Goal: Transaction & Acquisition: Subscribe to service/newsletter

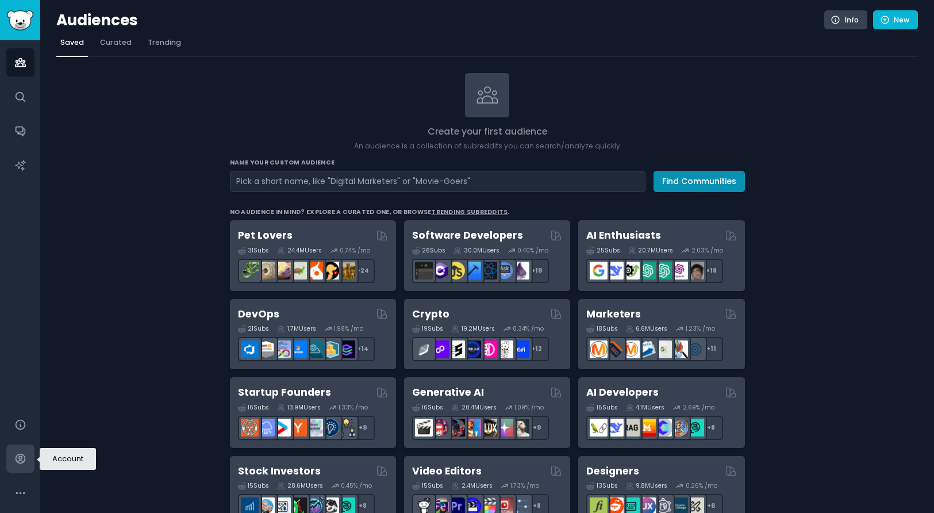
click at [20, 453] on icon "Sidebar" at bounding box center [20, 458] width 12 height 12
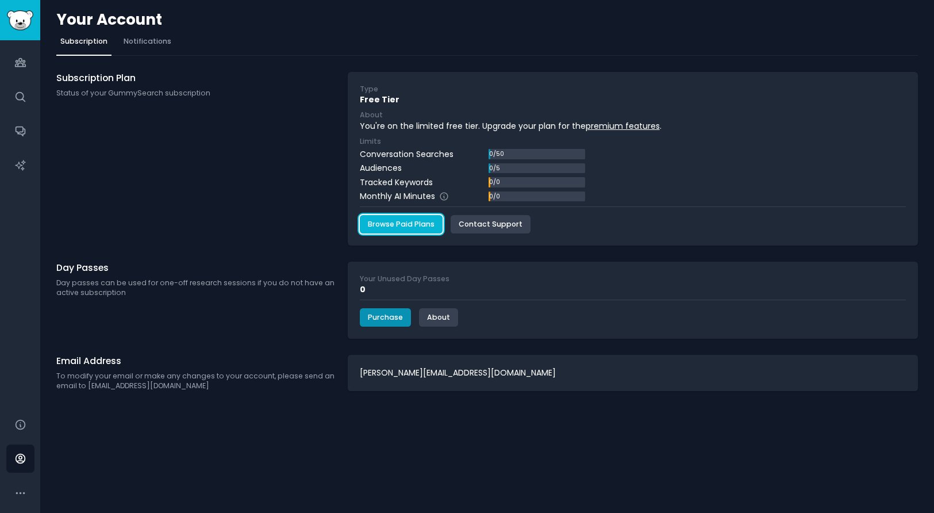
click at [395, 226] on link "Browse Paid Plans" at bounding box center [401, 224] width 83 height 18
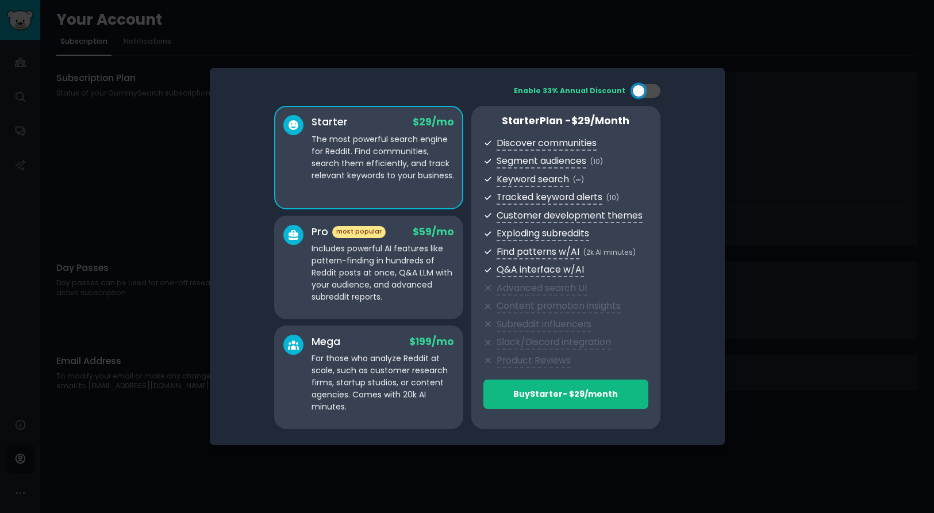
click at [777, 158] on div at bounding box center [467, 256] width 934 height 513
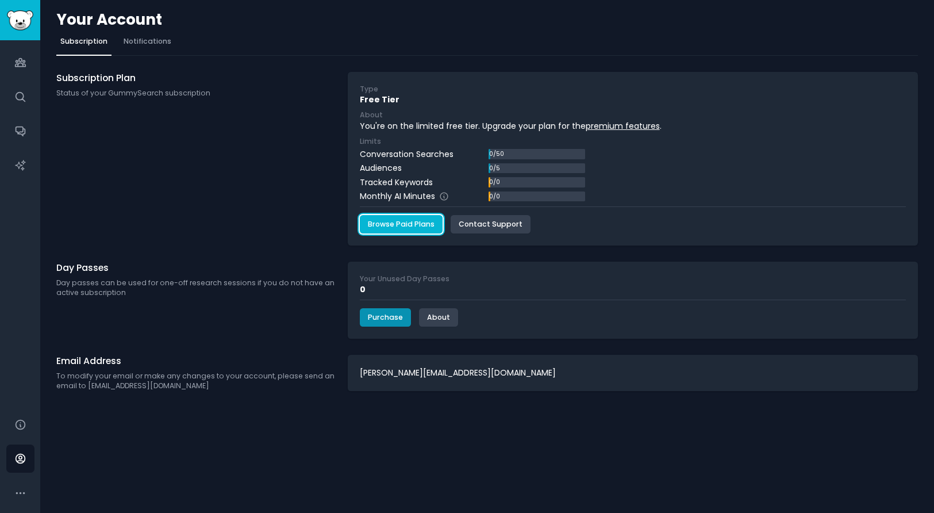
click at [422, 222] on link "Browse Paid Plans" at bounding box center [401, 224] width 83 height 18
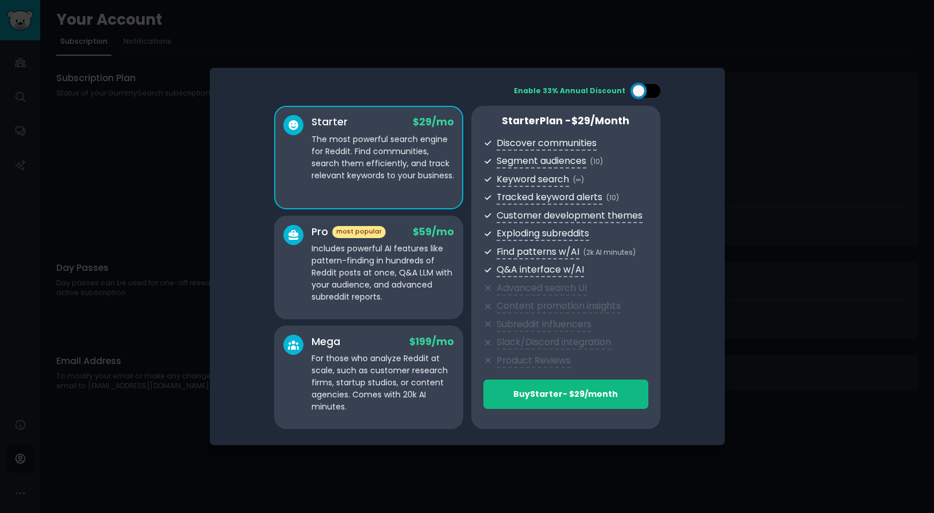
click at [643, 94] on div at bounding box center [645, 91] width 29 height 14
checkbox input "false"
click at [402, 249] on p "Includes powerful AI features like pattern-finding in hundreds of Reddit posts …" at bounding box center [382, 272] width 142 height 60
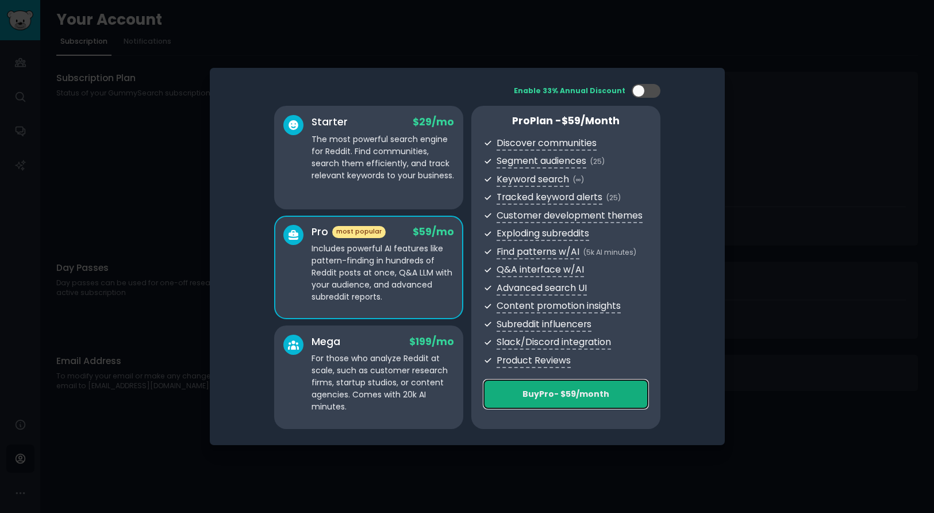
click at [559, 394] on div "Buy Pro - $ 59 /month" at bounding box center [566, 394] width 164 height 12
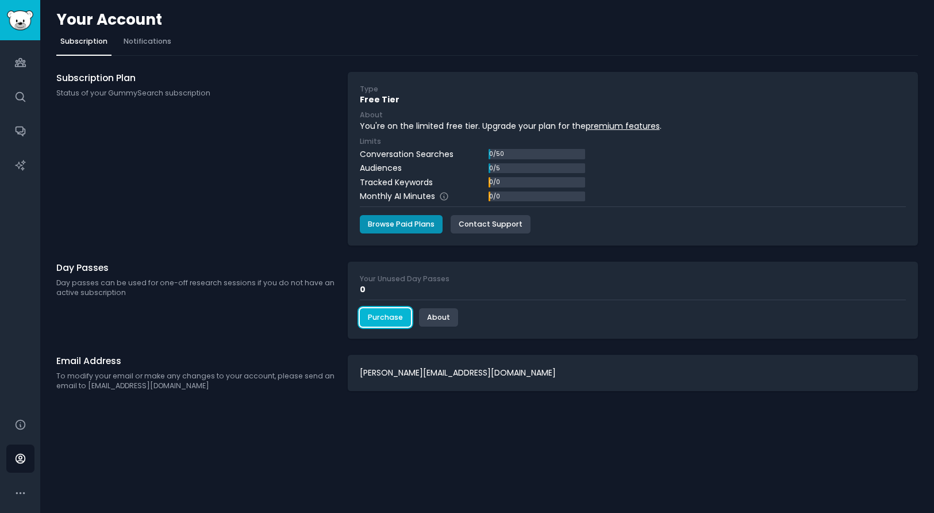
click at [377, 313] on link "Purchase" at bounding box center [385, 317] width 51 height 18
click at [16, 63] on icon "Sidebar" at bounding box center [20, 63] width 10 height 8
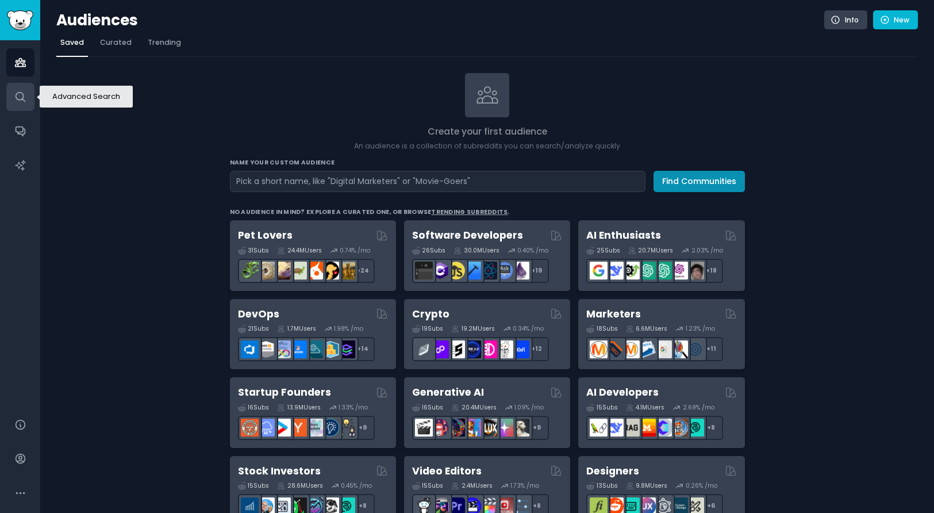
click at [21, 94] on icon "Sidebar" at bounding box center [20, 97] width 12 height 12
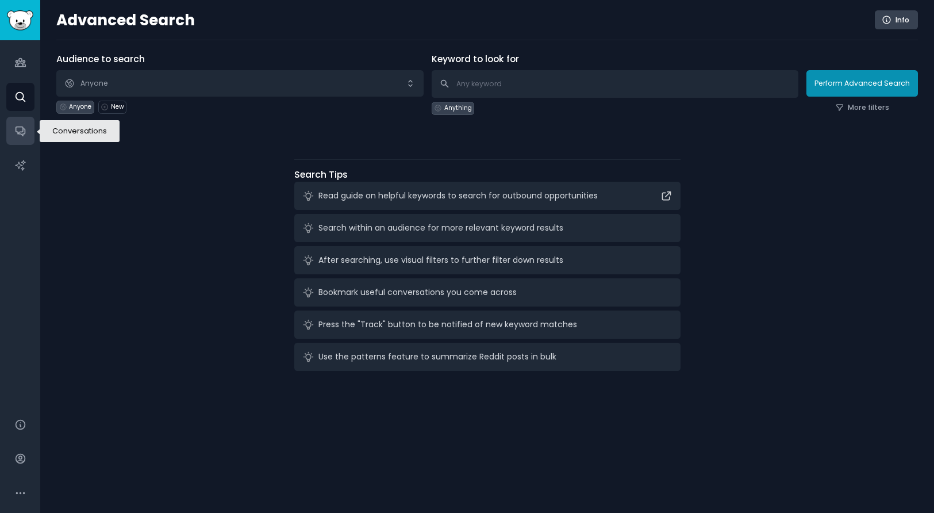
click at [11, 129] on link "Conversations" at bounding box center [20, 131] width 28 height 28
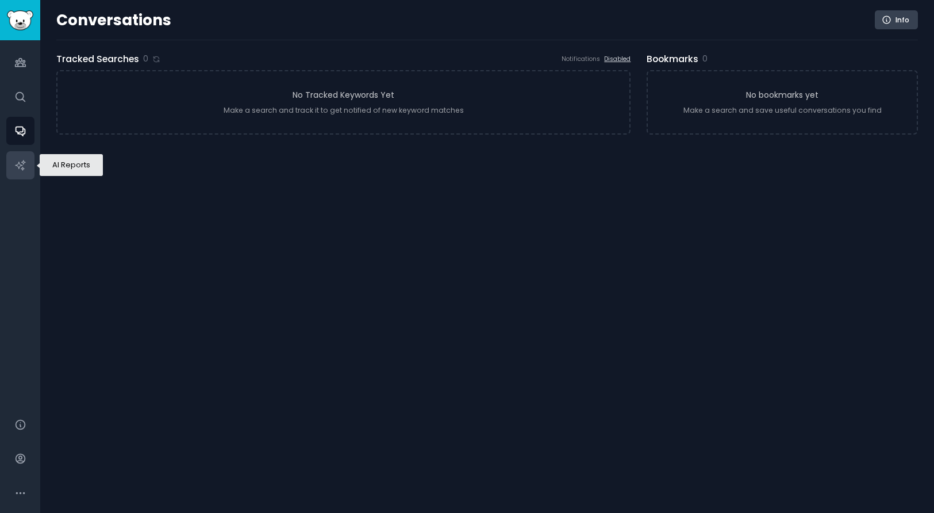
click at [14, 166] on icon "Sidebar" at bounding box center [20, 165] width 12 height 12
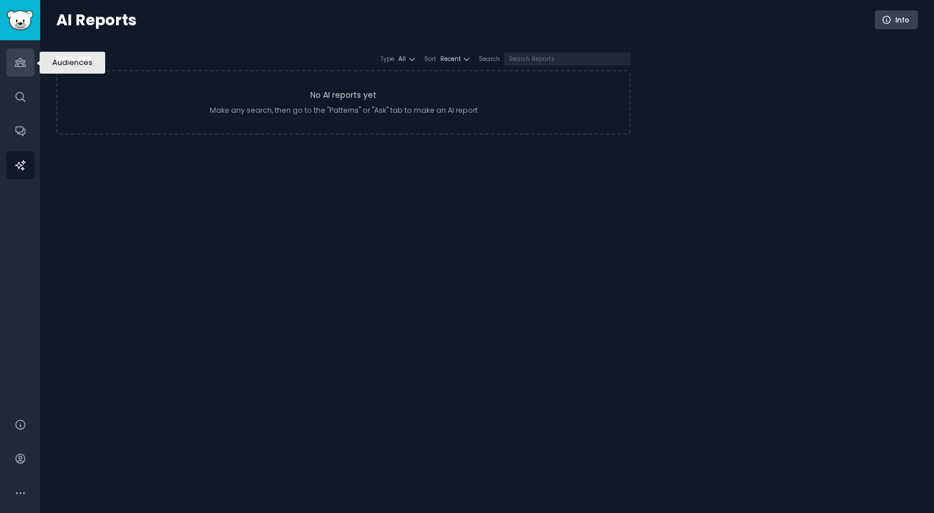
click at [20, 64] on icon "Sidebar" at bounding box center [20, 62] width 12 height 12
